Goal: Information Seeking & Learning: Learn about a topic

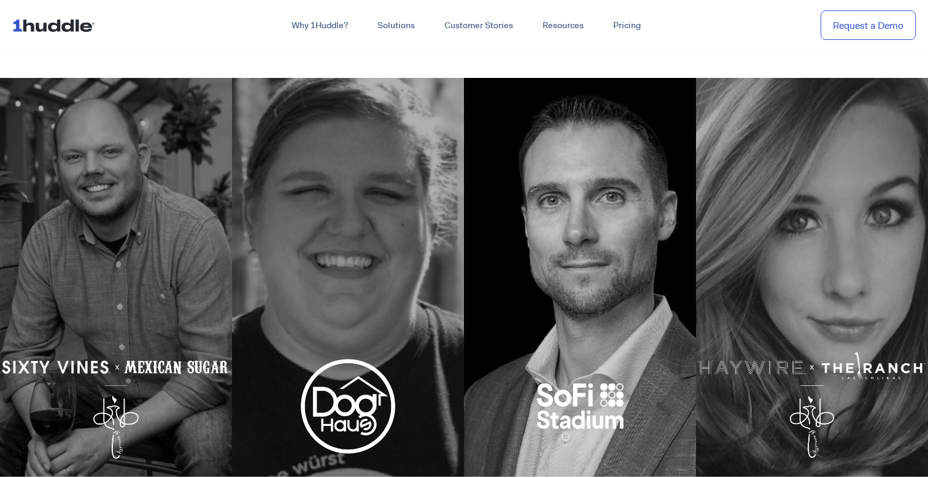
scroll to position [541, 0]
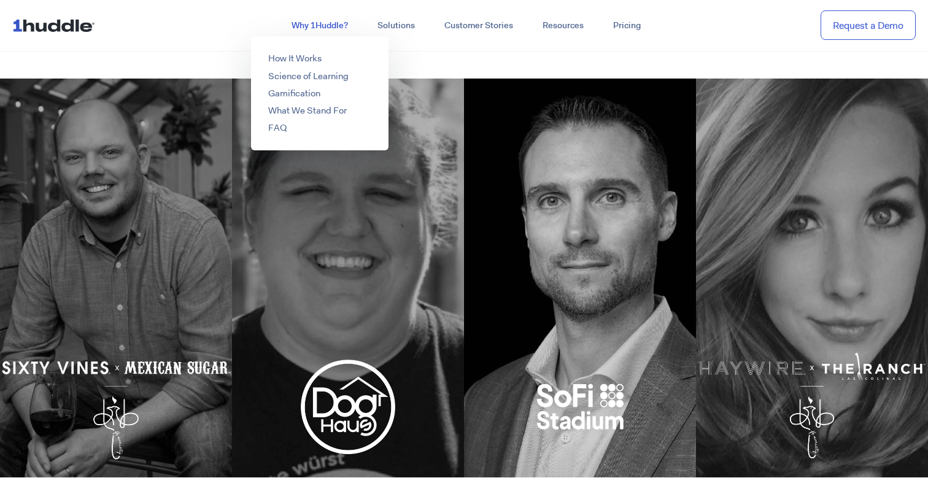
click at [320, 21] on link "Why 1Huddle?" at bounding box center [320, 26] width 86 height 22
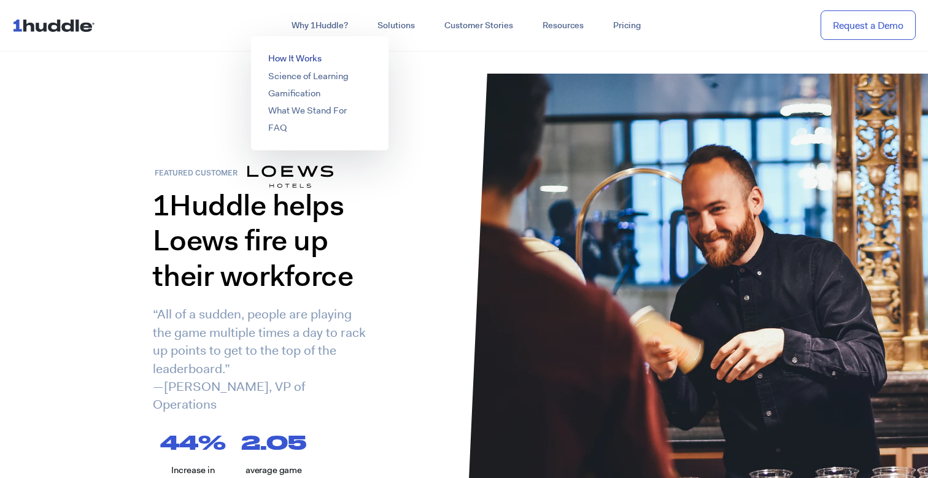
click at [299, 60] on link "How It Works" at bounding box center [294, 58] width 53 height 12
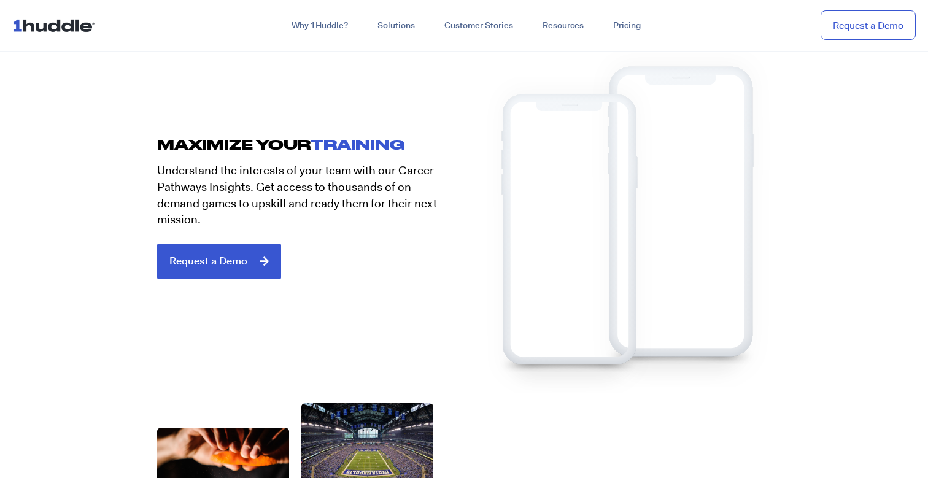
scroll to position [2783, 0]
